Goal: Obtain resource: Download file/media

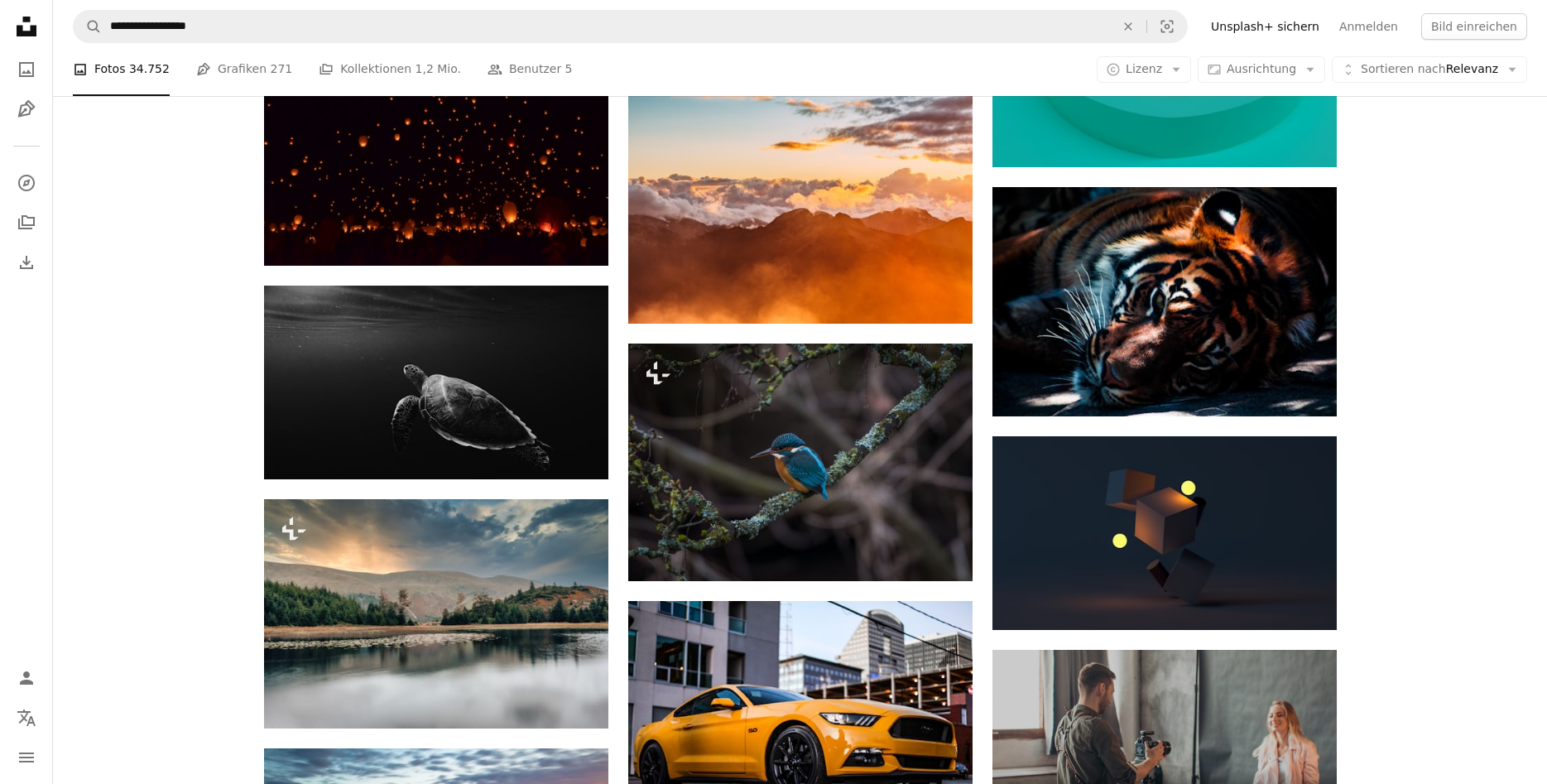
scroll to position [3631, 0]
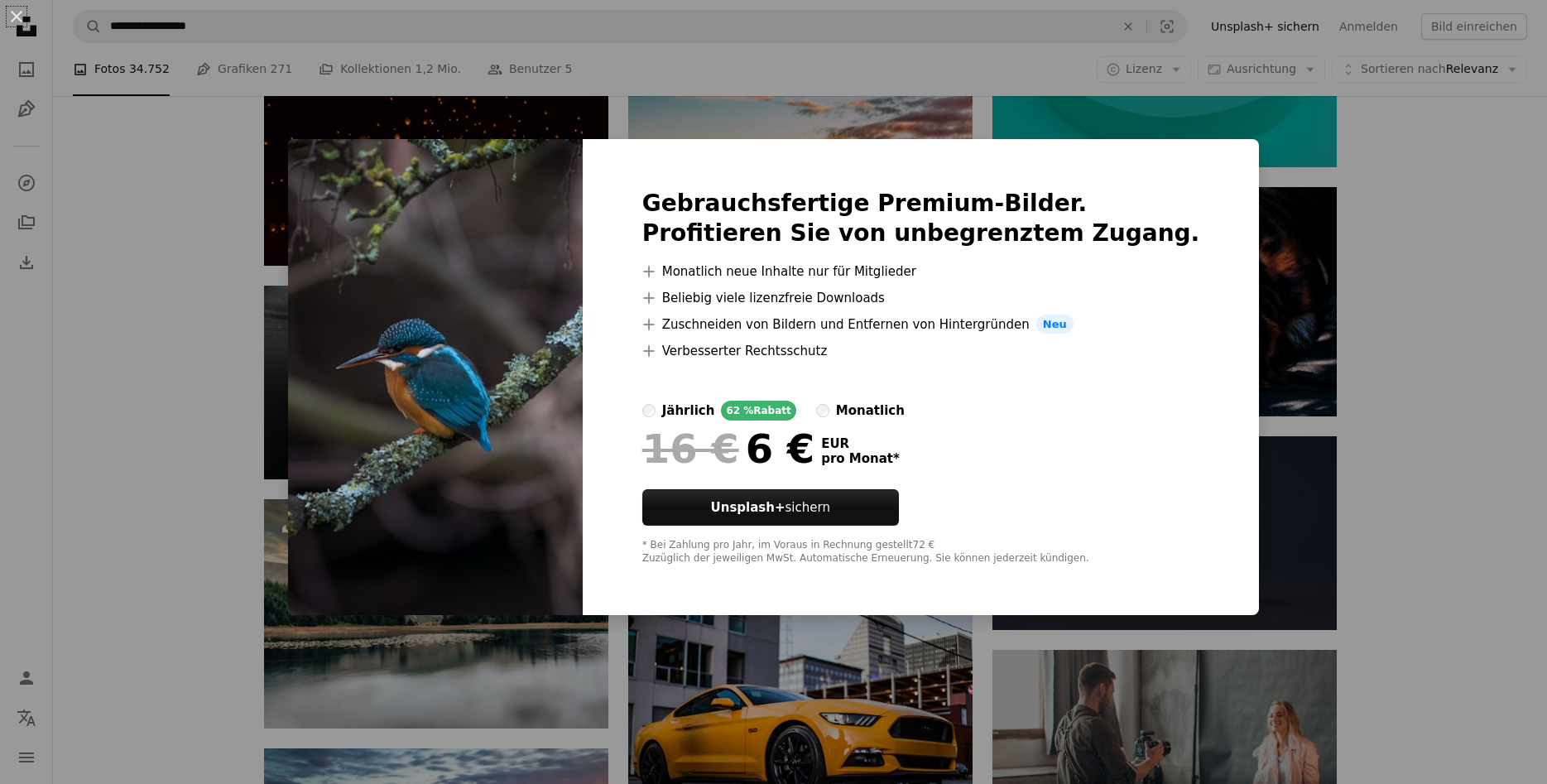
click at [1441, 258] on div "An X shape Gebrauchsfertige Premium-Bilder. Profitieren Sie von unbegrenztem Zu…" at bounding box center [774, 392] width 1547 height 784
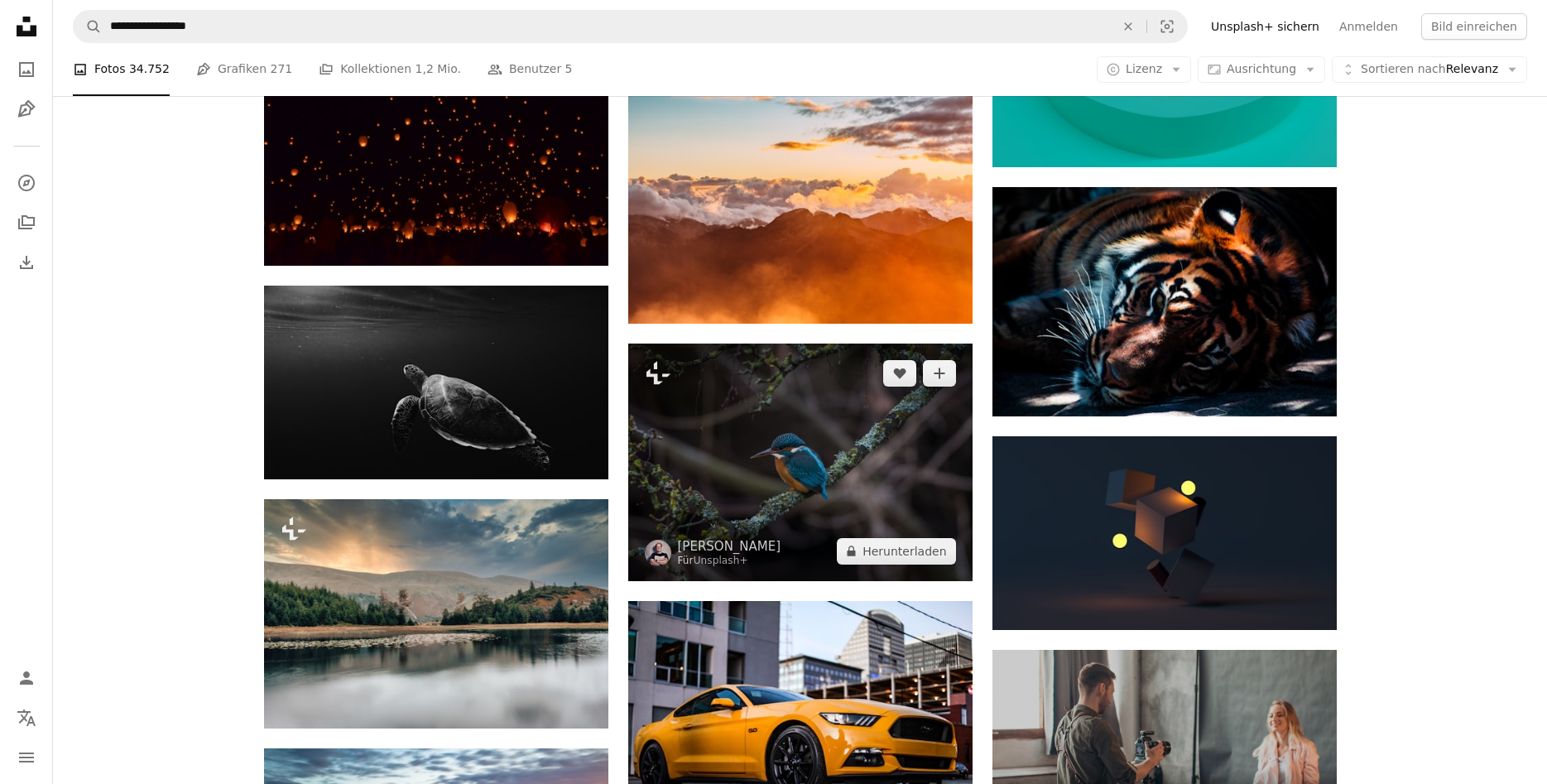
click at [816, 485] on img at bounding box center [800, 462] width 344 height 238
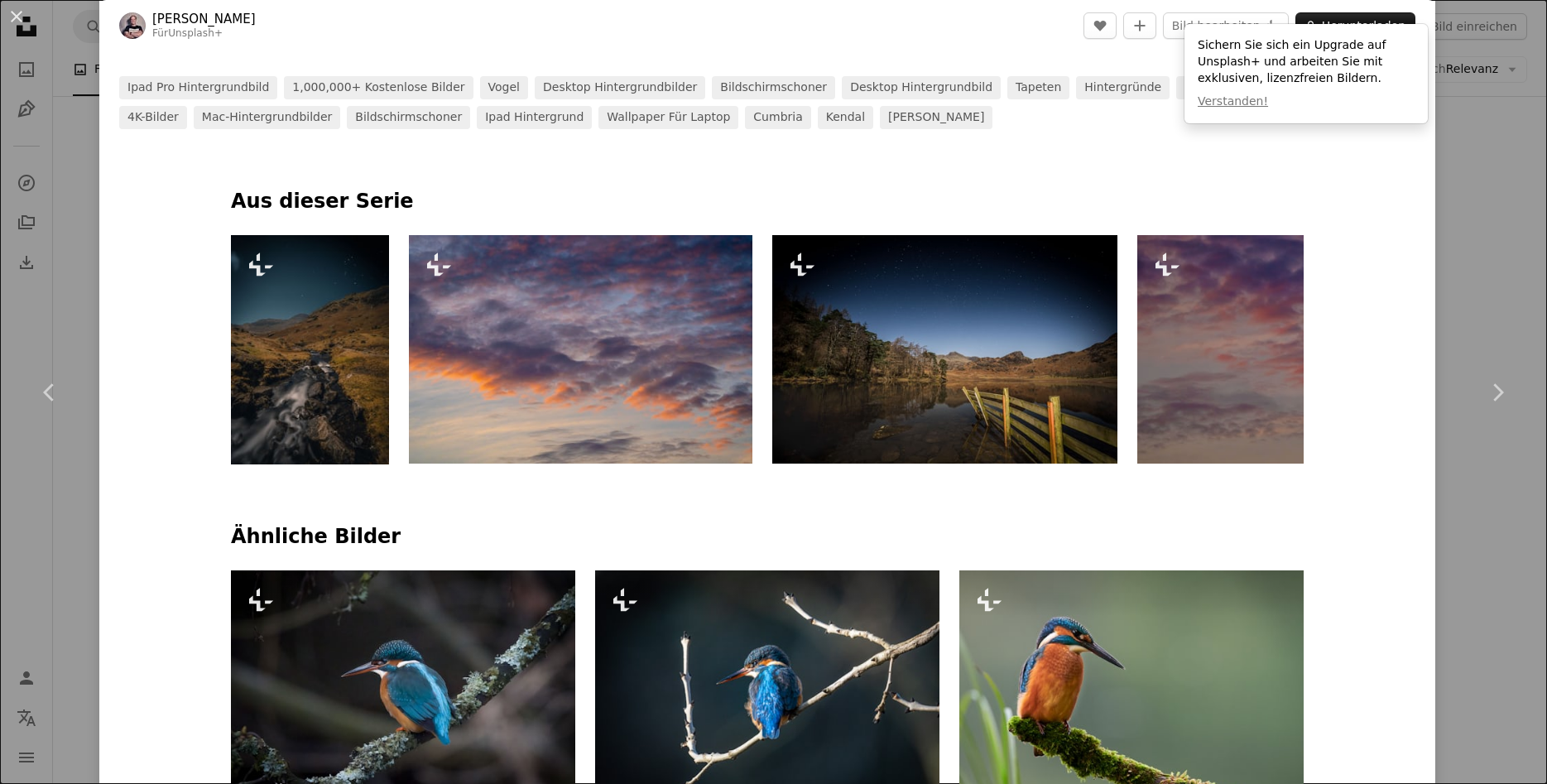
scroll to position [893, 0]
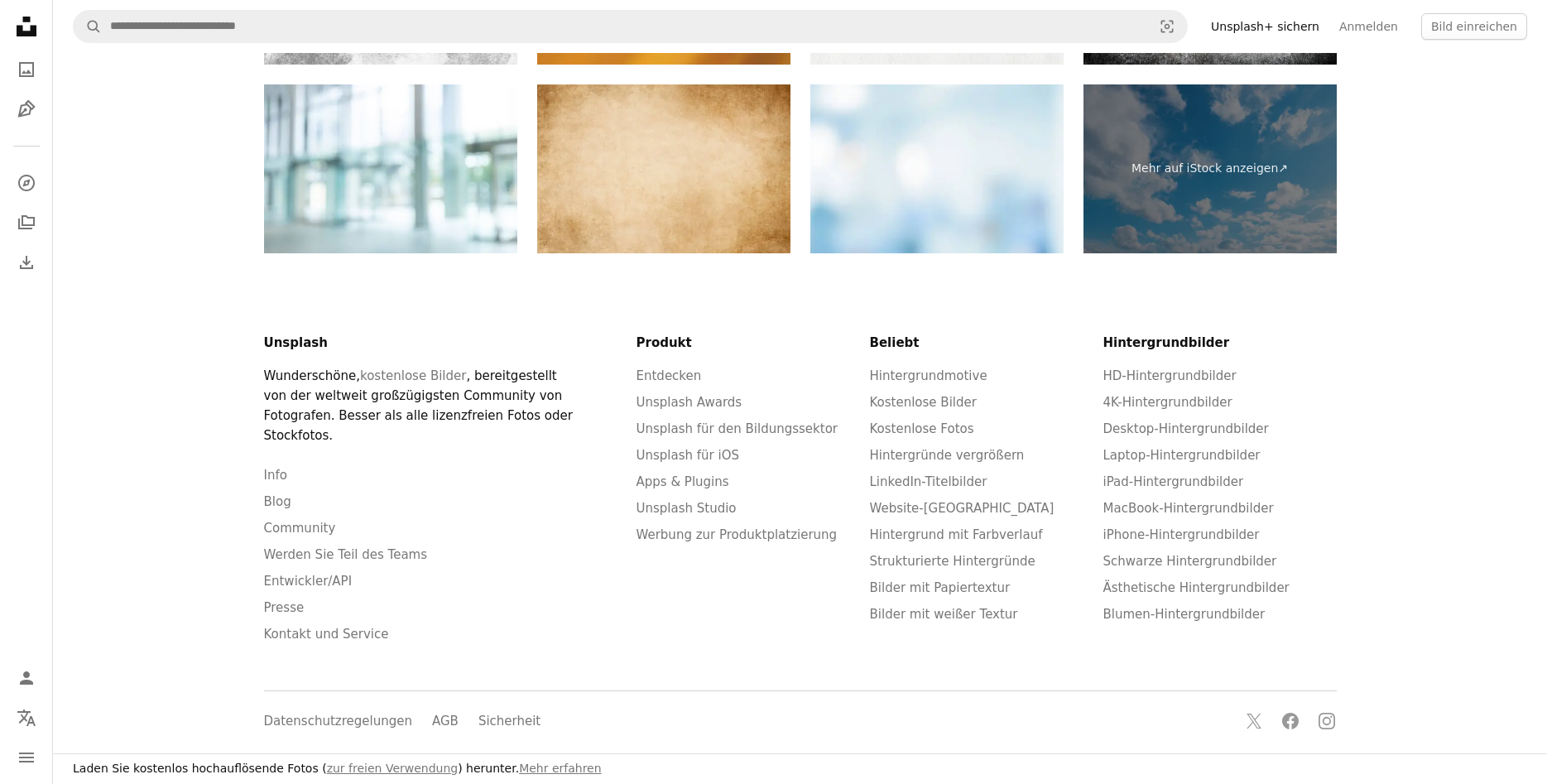
scroll to position [3561, 0]
